Goal: Navigation & Orientation: Find specific page/section

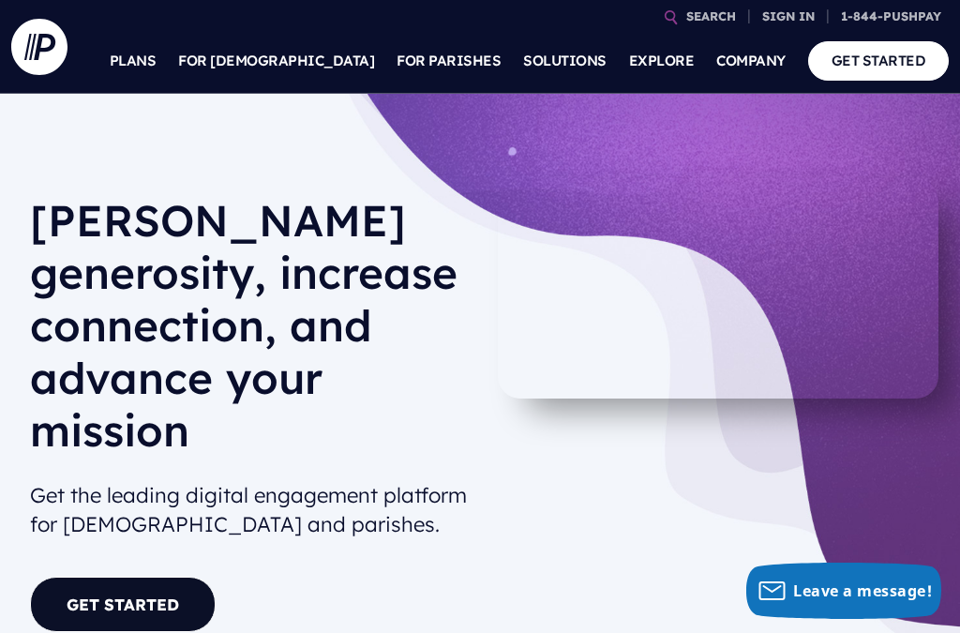
click at [613, 139] on p "Sign into your personal account to make a donation, view transactions, manage r…" at bounding box center [668, 138] width 293 height 108
click at [590, 117] on p "Sign into your personal account to make a donation, view transactions, manage r…" at bounding box center [668, 138] width 293 height 108
click at [647, 131] on p "Sign into your personal account to make a donation, view transactions, manage r…" at bounding box center [668, 138] width 293 height 108
click at [916, 22] on link "1-844-PUSHPAY" at bounding box center [890, 16] width 115 height 33
click at [897, 63] on link "GET STARTED" at bounding box center [879, 60] width 142 height 38
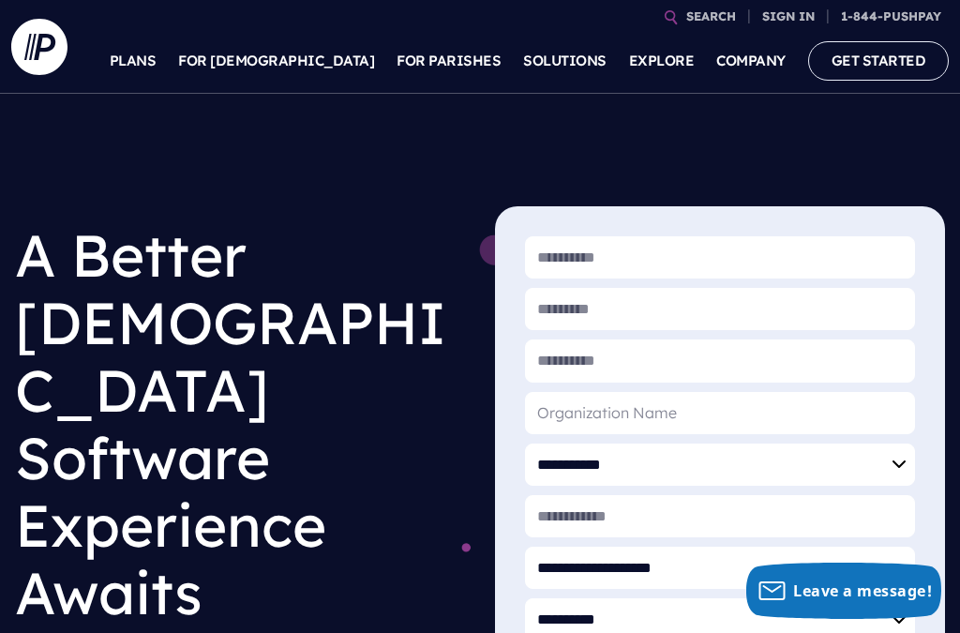
click at [643, 122] on p "Sign into your personal account to make a donation, view transactions, manage r…" at bounding box center [668, 138] width 293 height 108
click at [693, 125] on p "Sign into your personal account to make a donation, view transactions, manage r…" at bounding box center [668, 138] width 293 height 108
click at [714, 23] on link "SEARCH" at bounding box center [711, 16] width 65 height 33
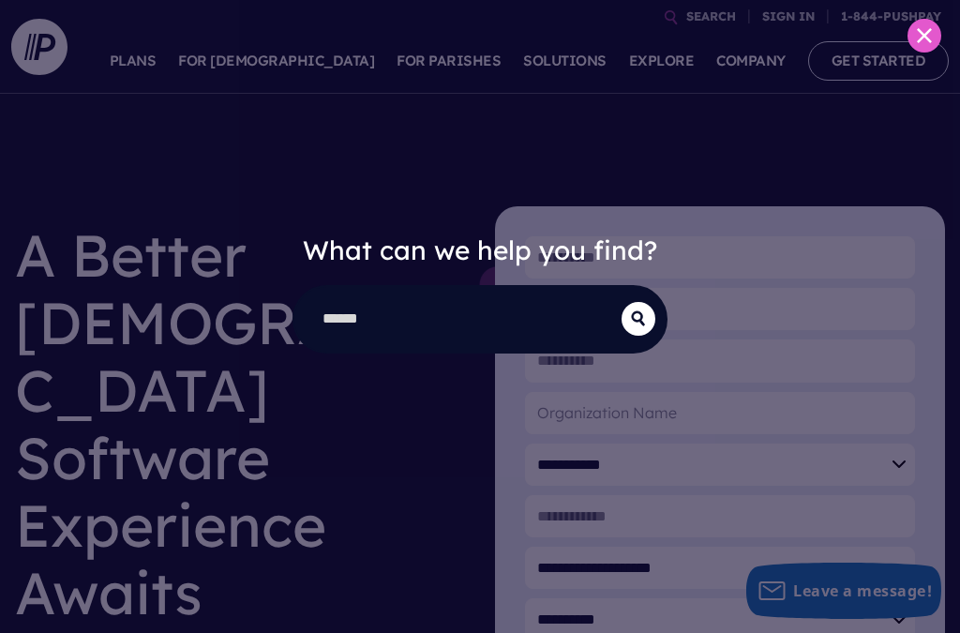
click at [634, 335] on button "submit" at bounding box center [639, 319] width 34 height 34
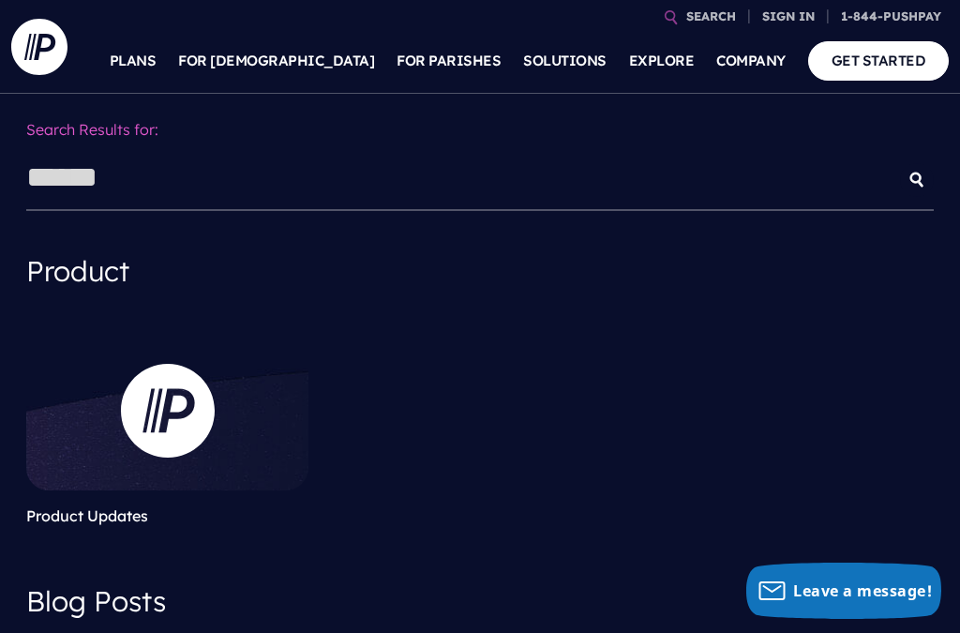
click at [293, 440] on p "A powerful giving platform proven to increase generosity" at bounding box center [339, 461] width 271 height 42
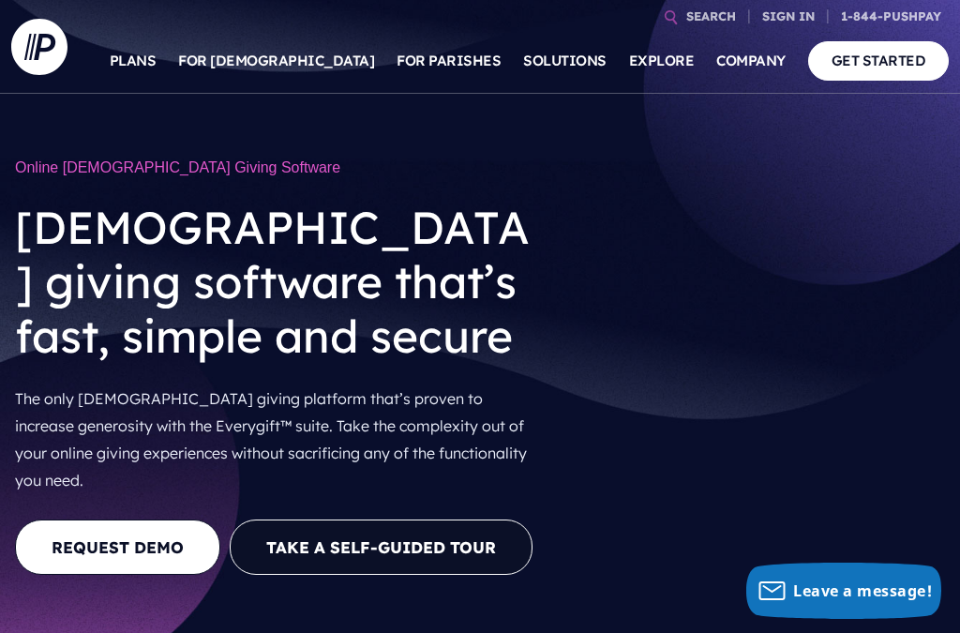
click at [491, 83] on img at bounding box center [479, 82] width 56 height 54
